Goal: Transaction & Acquisition: Download file/media

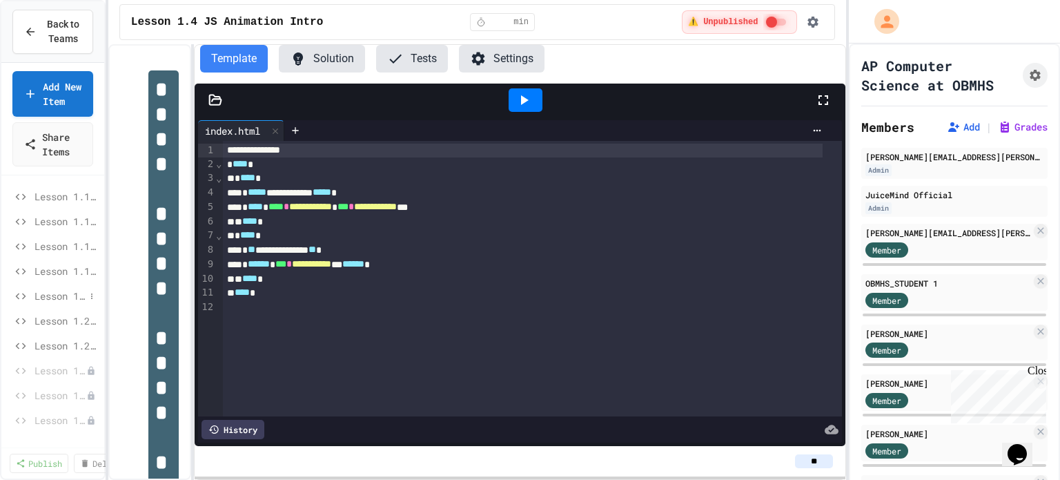
click at [46, 303] on span "Lesson 1.1d JavaScript" at bounding box center [60, 296] width 50 height 14
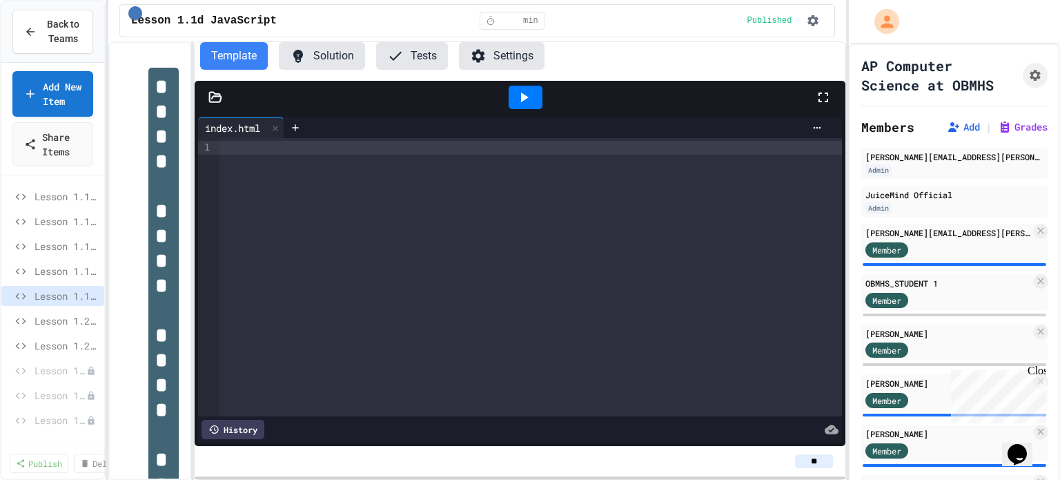
click at [219, 101] on icon at bounding box center [216, 97] width 12 height 10
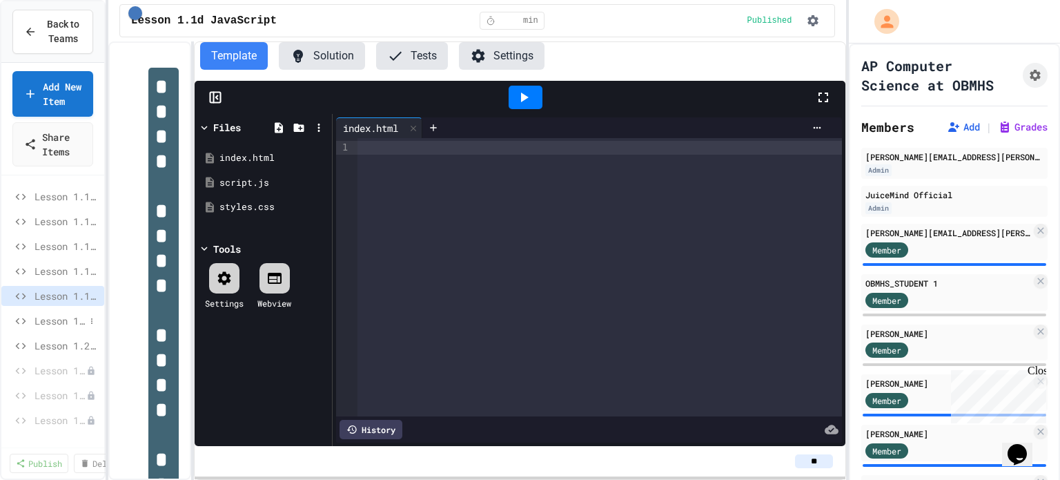
click at [48, 328] on span "Lesson 1.2 HTML Basics" at bounding box center [60, 320] width 50 height 14
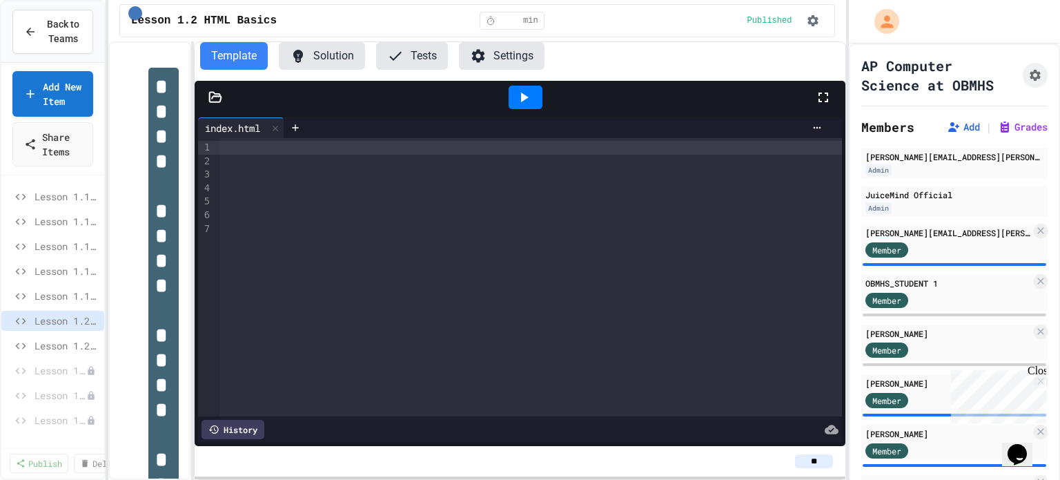
click at [220, 95] on icon at bounding box center [216, 97] width 12 height 10
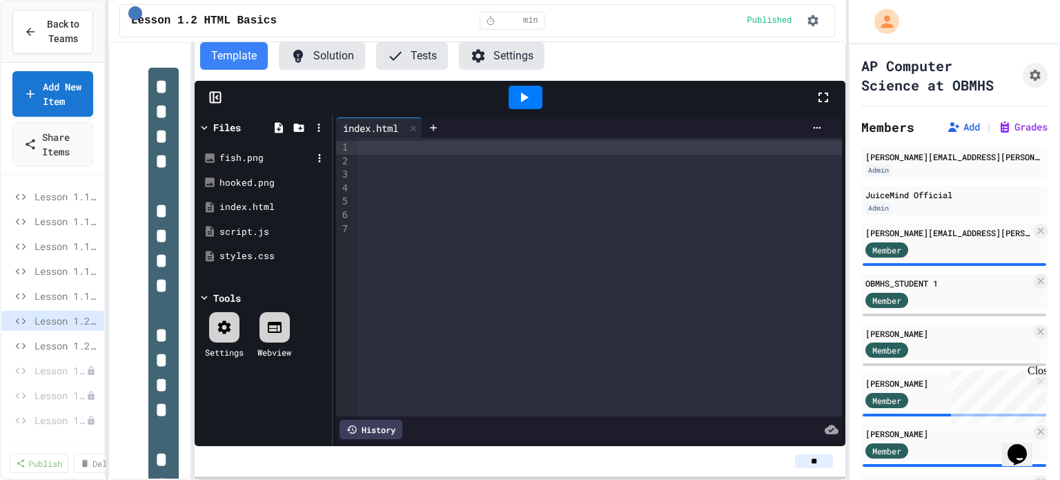
click at [226, 159] on div "fish.png" at bounding box center [266, 158] width 92 height 14
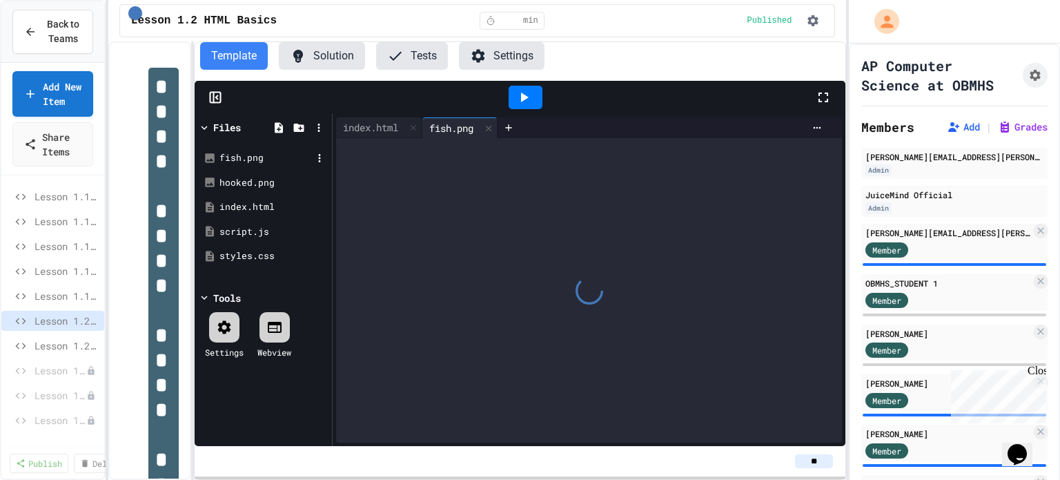
click at [226, 159] on div "fish.png" at bounding box center [266, 158] width 92 height 14
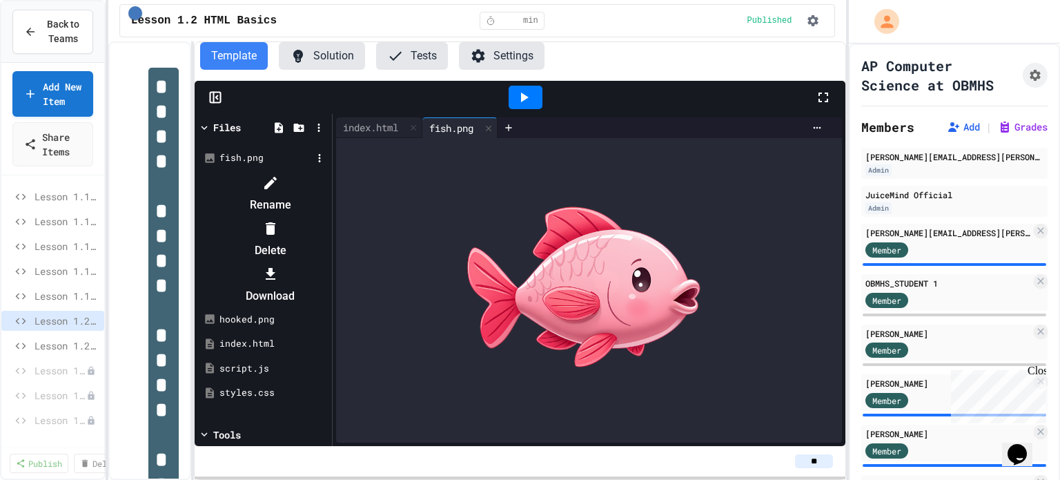
click at [257, 263] on li "Download" at bounding box center [270, 285] width 117 height 44
